Goal: Transaction & Acquisition: Book appointment/travel/reservation

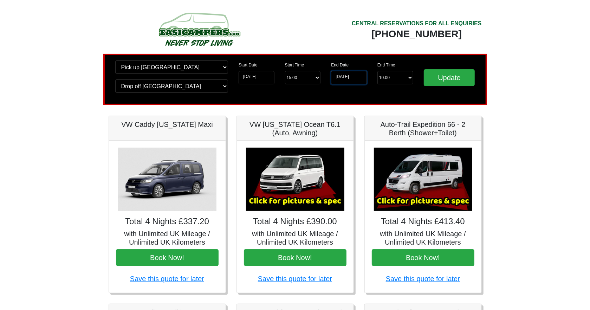
click at [345, 75] on input "[DATE]" at bounding box center [349, 77] width 36 height 13
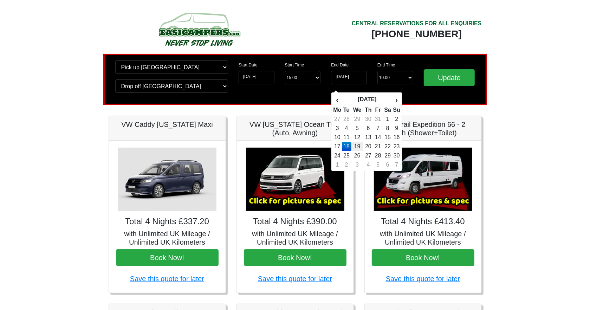
click at [358, 145] on td "19" at bounding box center [357, 146] width 12 height 9
type input "[DATE]"
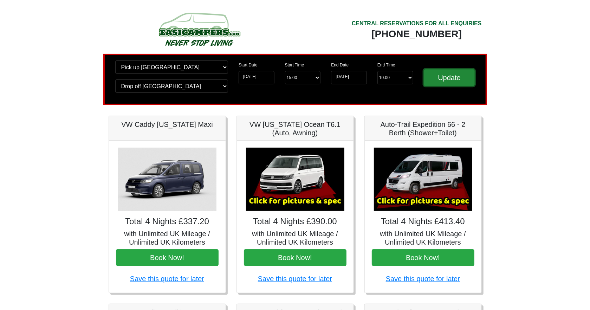
click at [445, 78] on input "Update" at bounding box center [449, 77] width 51 height 17
click at [296, 178] on img at bounding box center [295, 179] width 98 height 63
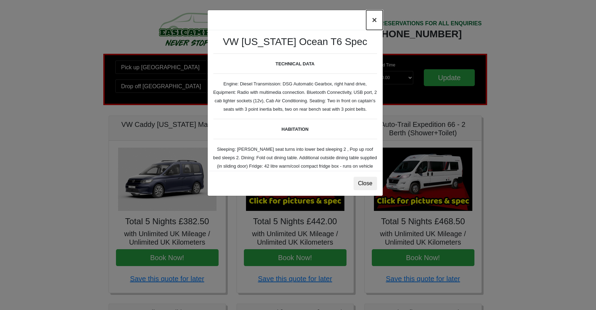
click at [375, 20] on button "×" at bounding box center [374, 20] width 16 height 20
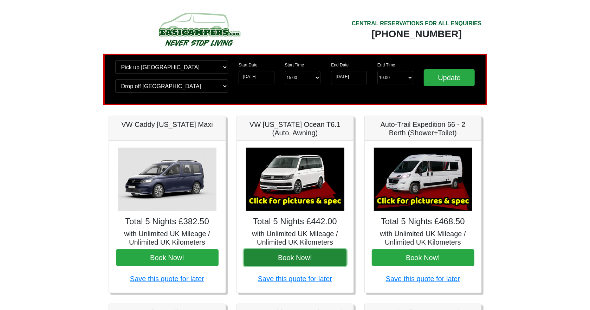
click at [294, 258] on button "Book Now!" at bounding box center [295, 257] width 103 height 17
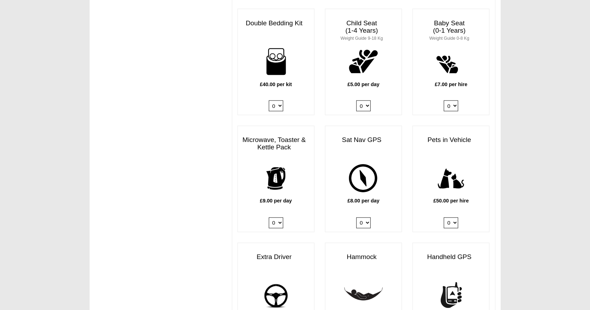
scroll to position [742, 0]
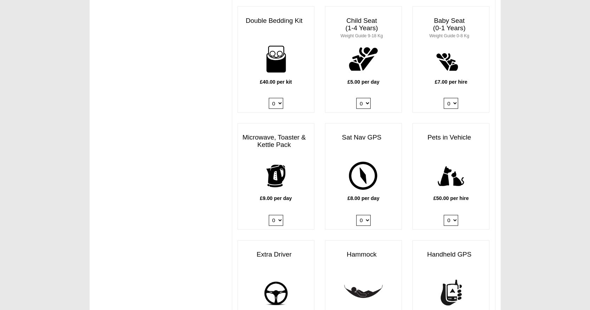
click at [455, 215] on select "0 1" at bounding box center [451, 220] width 14 height 11
select select "Pets in vehicle @ 50.00 GBP per hire"
click at [444, 215] on select "0 1" at bounding box center [451, 220] width 14 height 11
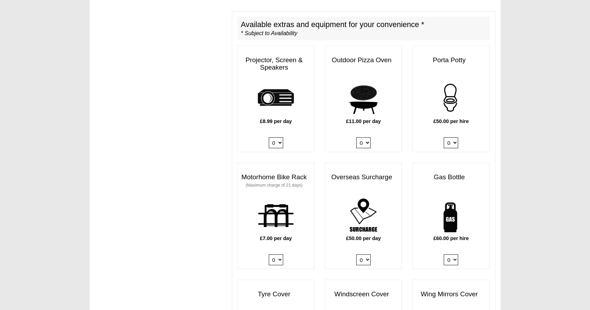
scroll to position [429, 0]
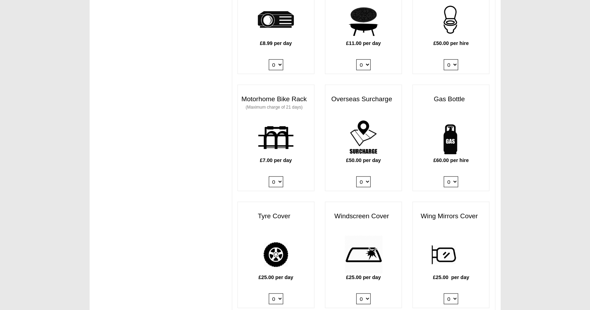
click at [454, 176] on select "0 1" at bounding box center [451, 181] width 14 height 11
select select "Gas Bottle x QTY 1 @ 60.00 GBP per hire."
click at [444, 176] on select "0 1" at bounding box center [451, 181] width 14 height 11
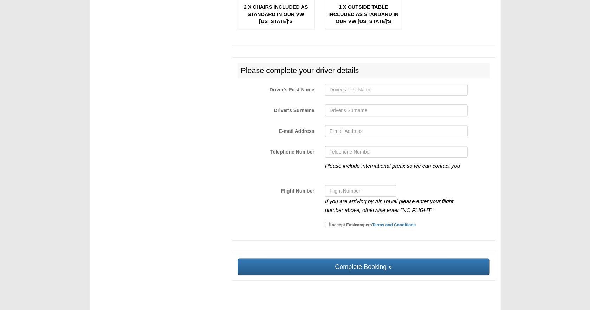
scroll to position [1172, 0]
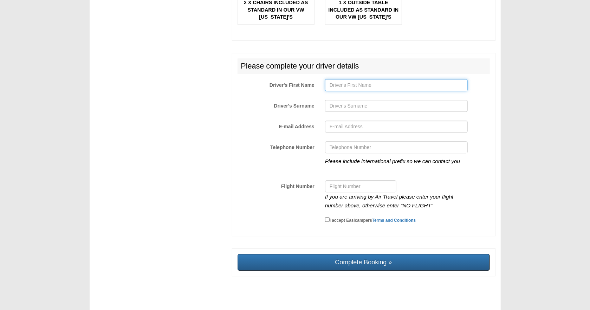
click at [368, 79] on input "Driver's First Name" at bounding box center [396, 85] width 143 height 12
type input "p"
click at [373, 80] on input "PATRICK MCALARY" at bounding box center [396, 85] width 143 height 12
type input "PATRICK"
type input "MCALARY"
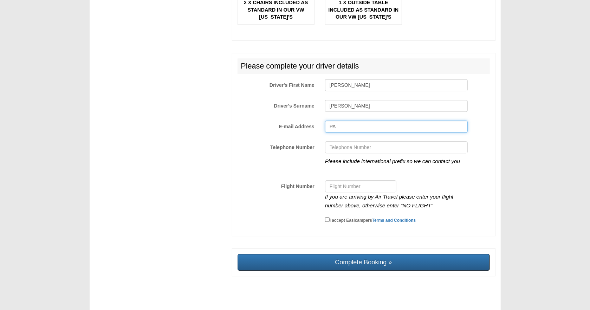
type input "P"
type input "paddymcalary40@gmail.com"
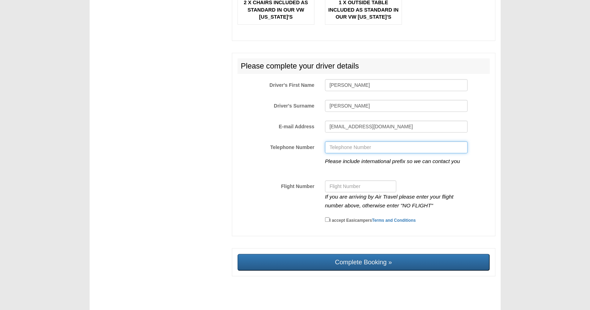
click at [371, 143] on input "Telephone Number" at bounding box center [396, 147] width 143 height 12
type input "07985268279"
click at [325, 217] on input "I accept Easicampers Terms and Conditions" at bounding box center [327, 219] width 5 height 5
checkbox input "true"
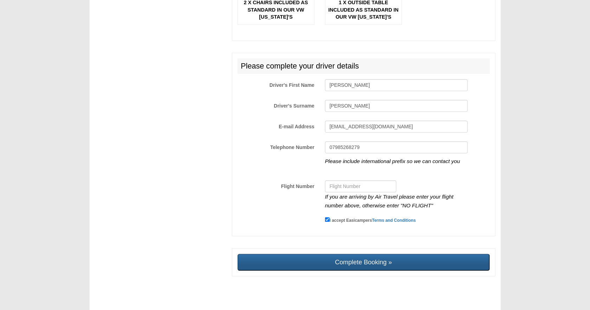
click at [360, 256] on input "Complete Booking »" at bounding box center [363, 262] width 252 height 17
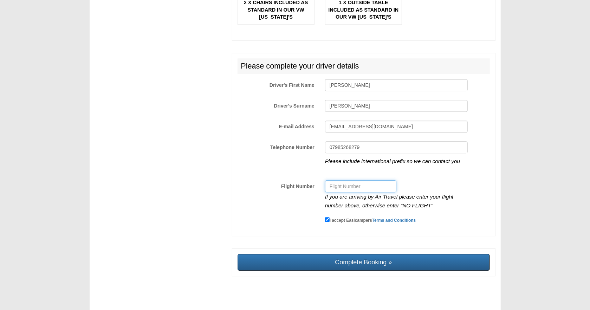
click at [349, 182] on input "Flight Number" at bounding box center [360, 186] width 71 height 12
type input "n"
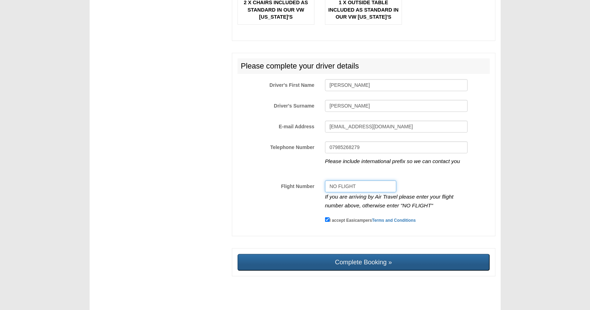
type input "NO FLIGHT"
click at [349, 257] on input "Complete Booking »" at bounding box center [363, 262] width 252 height 17
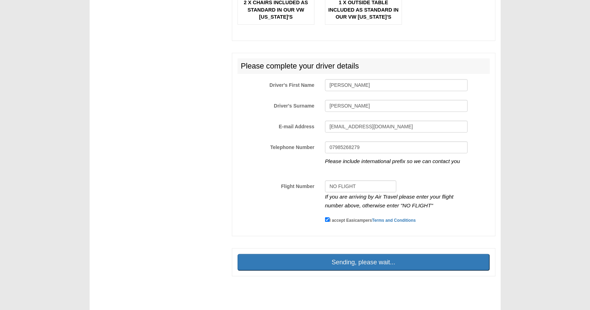
type input "Sending, please wait..."
